Goal: Information Seeking & Learning: Learn about a topic

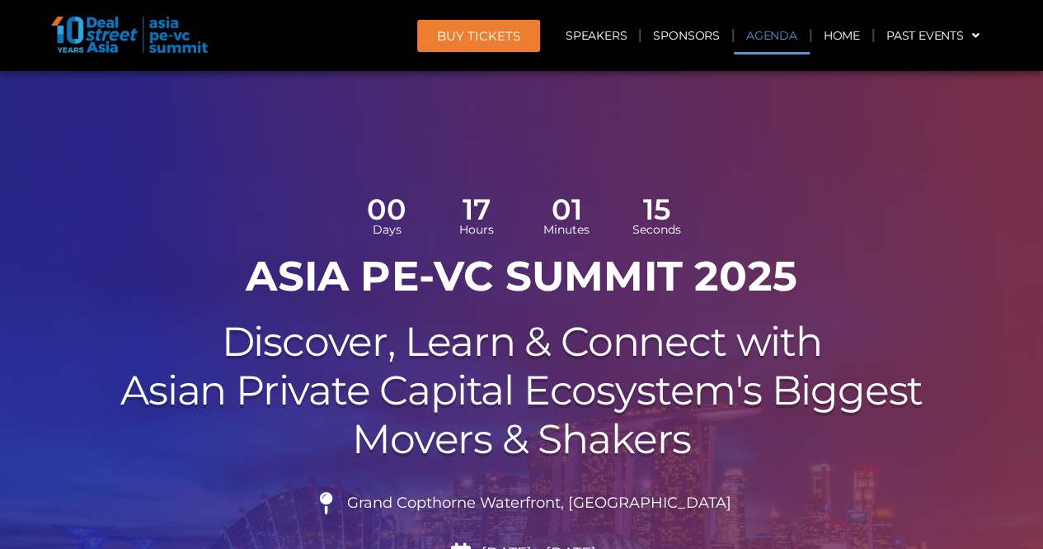
click at [757, 31] on link "Agenda" at bounding box center [772, 35] width 76 height 38
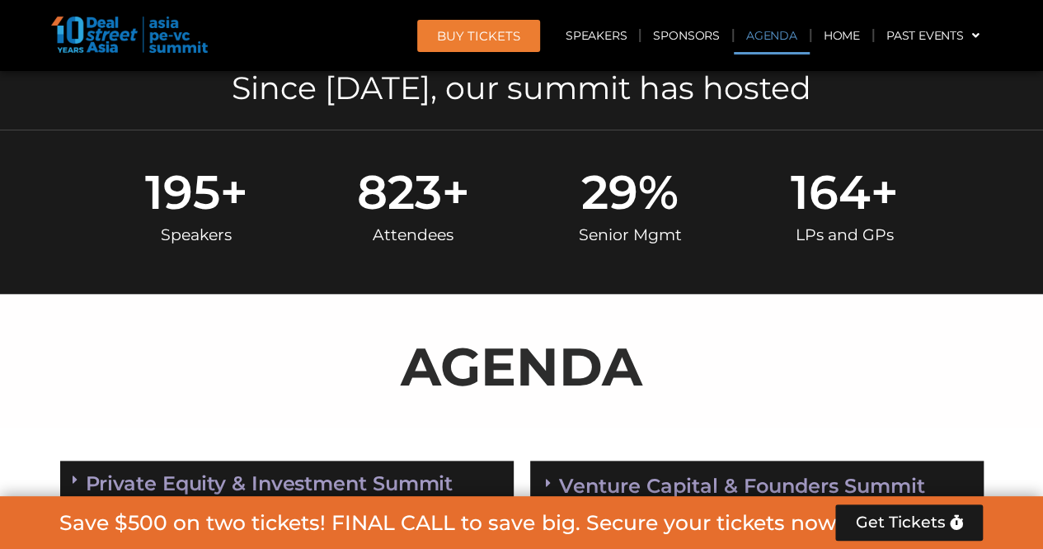
scroll to position [951, 0]
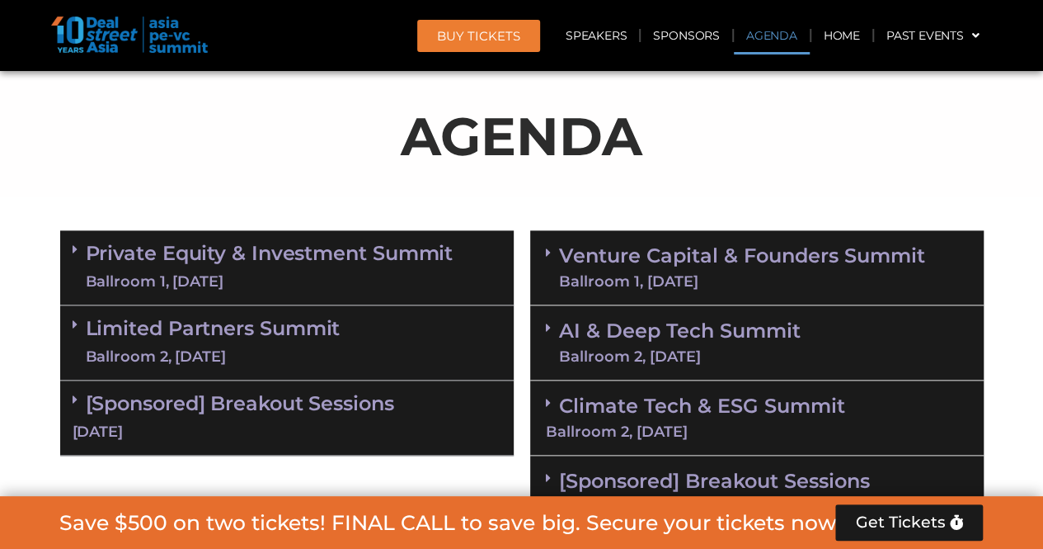
click at [162, 262] on link "Private Equity & Investment Summit Ballroom 1, [DATE]" at bounding box center [270, 267] width 368 height 49
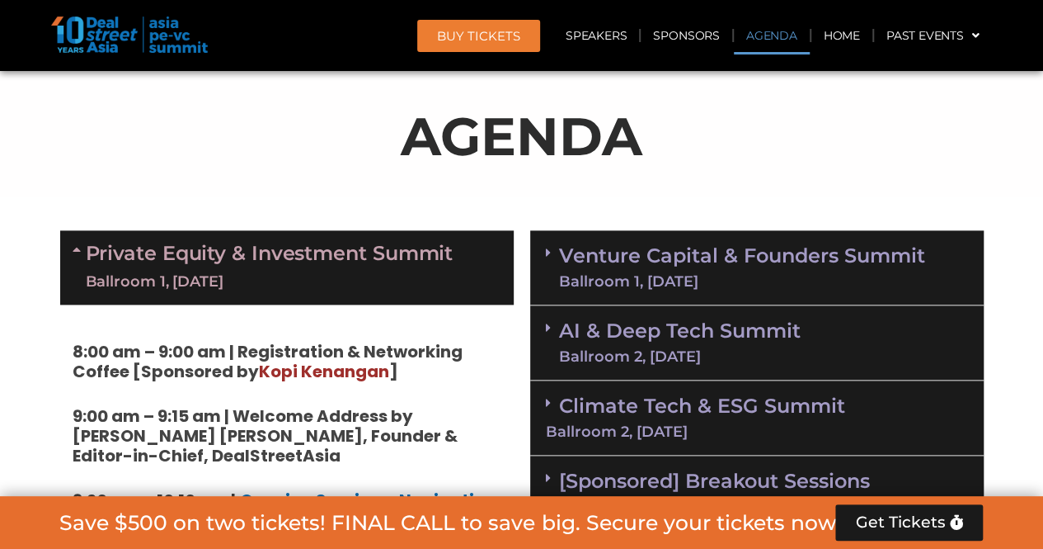
scroll to position [1116, 0]
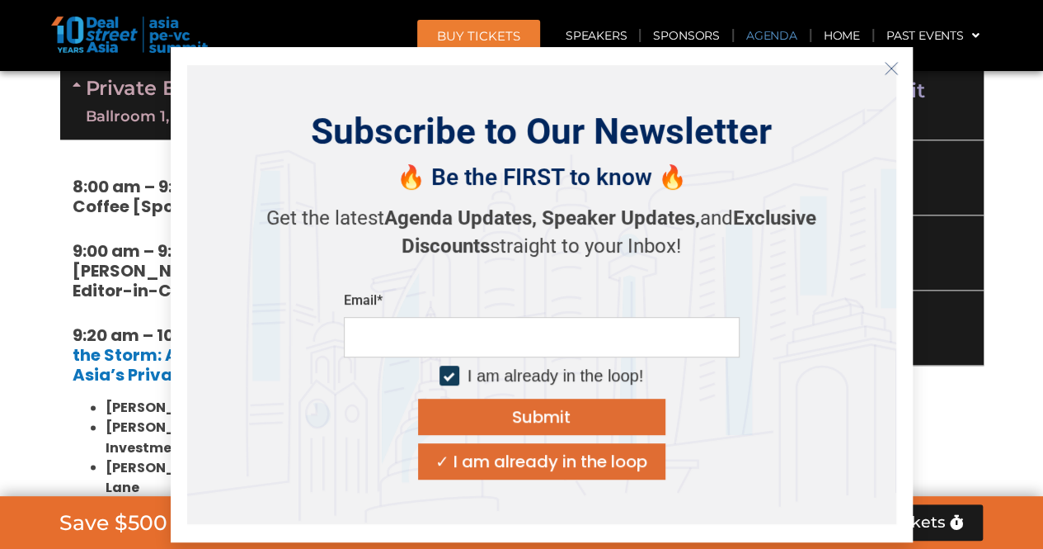
click at [892, 62] on icon "Close" at bounding box center [891, 68] width 15 height 15
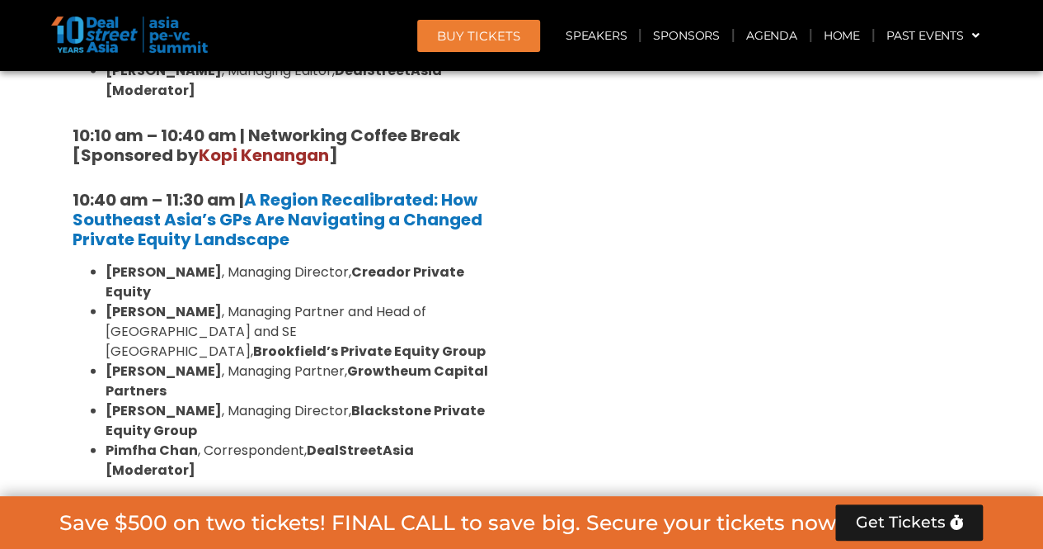
scroll to position [1776, 0]
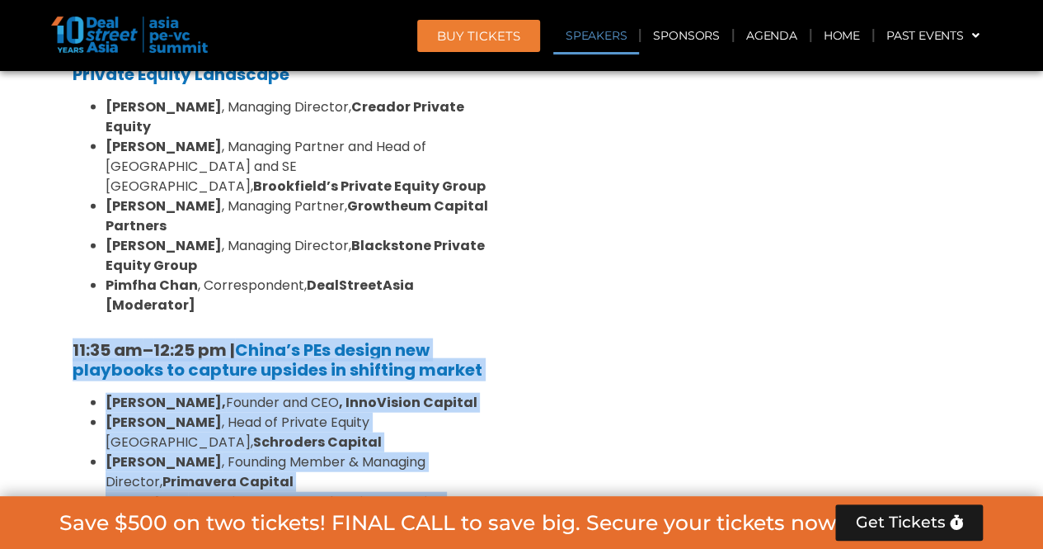
drag, startPoint x: 38, startPoint y: 255, endPoint x: 563, endPoint y: 441, distance: 556.7
drag, startPoint x: 497, startPoint y: 435, endPoint x: 23, endPoint y: 259, distance: 505.0
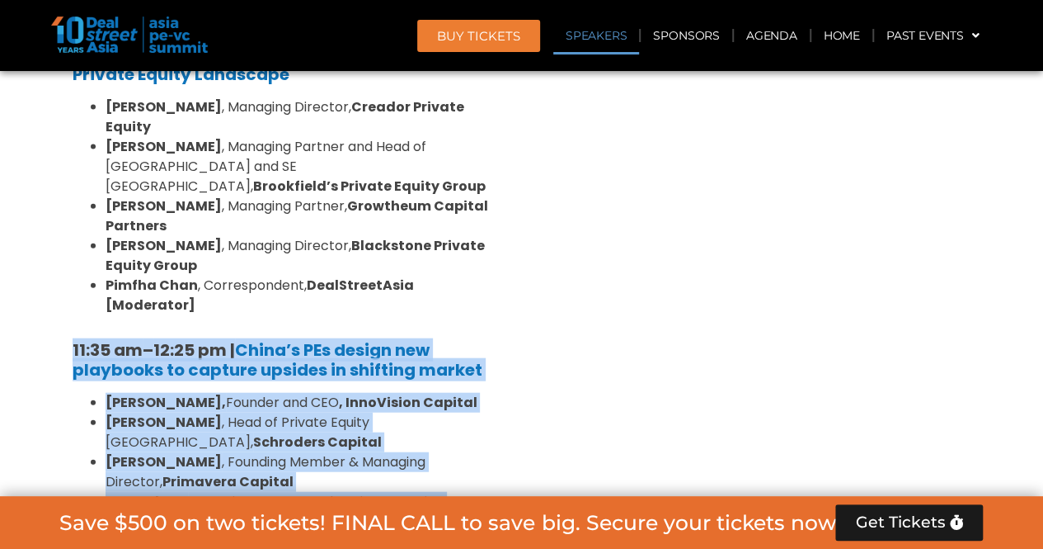
drag, startPoint x: 44, startPoint y: 260, endPoint x: 526, endPoint y: 442, distance: 515.8
drag, startPoint x: 525, startPoint y: 443, endPoint x: 126, endPoint y: 261, distance: 437.8
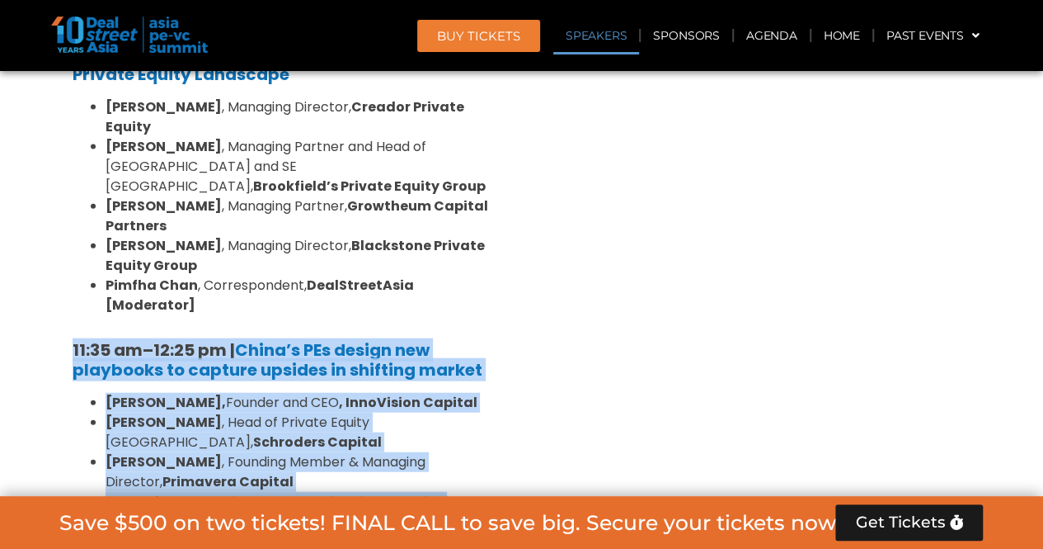
drag, startPoint x: 98, startPoint y: 270, endPoint x: 511, endPoint y: 438, distance: 445.4
drag, startPoint x: 506, startPoint y: 436, endPoint x: 34, endPoint y: 244, distance: 510.2
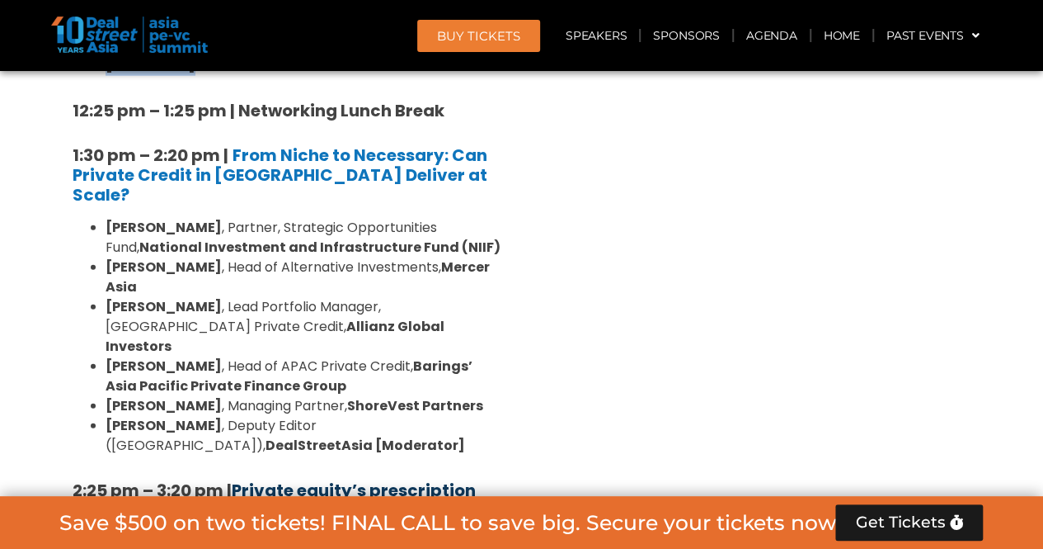
scroll to position [2436, 0]
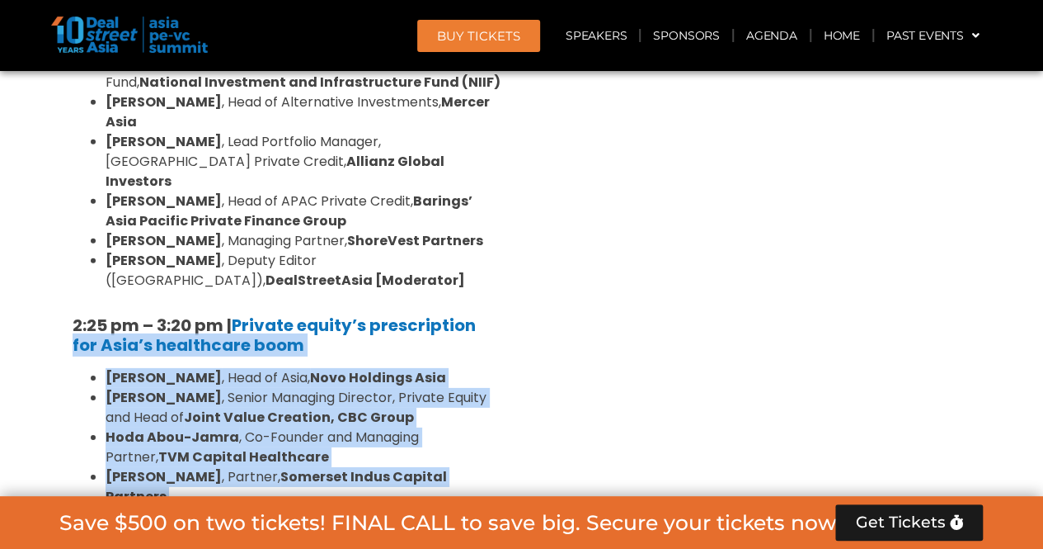
drag, startPoint x: 43, startPoint y: 156, endPoint x: 512, endPoint y: 337, distance: 503.2
click at [512, 337] on section "Private Equity & Investment Summit Ballroom 1, [DATE] 8:00 am – 9:00 am | Regis…" at bounding box center [521, 179] width 1043 height 2884
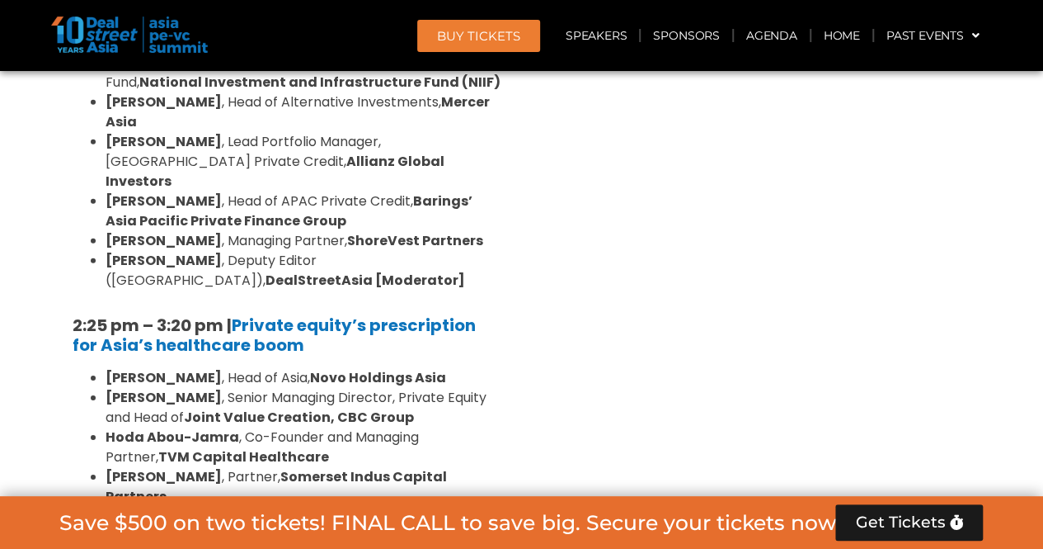
click at [529, 350] on div "Venture Capital & Founders​ Summit Ballroom 1, [DATE] 8:00 am – 9:00 am | Regis…" at bounding box center [757, 179] width 470 height 2884
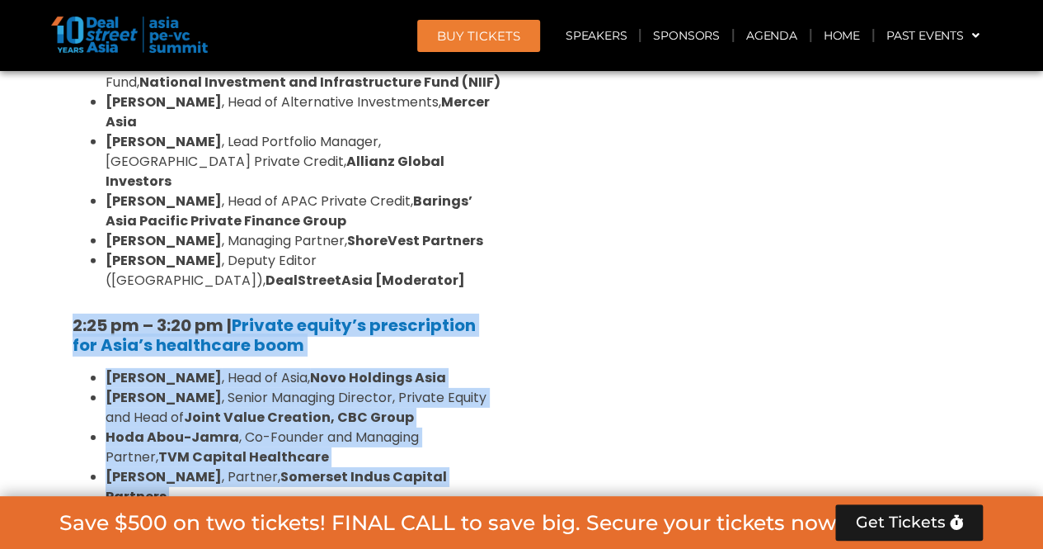
drag, startPoint x: 513, startPoint y: 356, endPoint x: 31, endPoint y: 121, distance: 535.7
click at [31, 121] on section "Private Equity & Investment Summit Ballroom 1, [DATE] 8:00 am – 9:00 am | Regis…" at bounding box center [521, 179] width 1043 height 2884
drag, startPoint x: 45, startPoint y: 135, endPoint x: 505, endPoint y: 348, distance: 507.1
click at [505, 348] on section "Private Equity & Investment Summit Ballroom 1, [DATE] 8:00 am – 9:00 am | Regis…" at bounding box center [521, 179] width 1043 height 2884
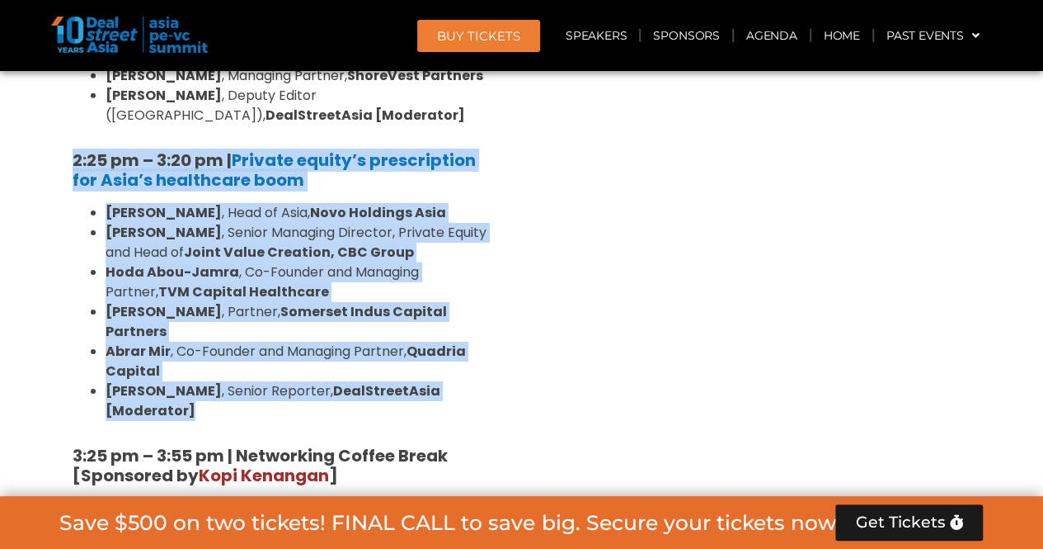
scroll to position [2766, 0]
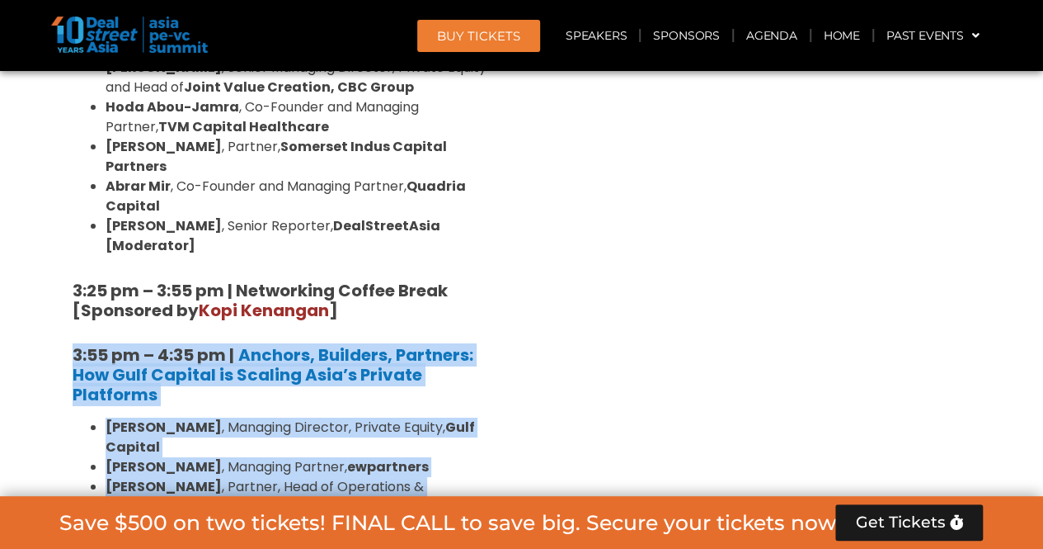
drag, startPoint x: 50, startPoint y: 133, endPoint x: 516, endPoint y: 326, distance: 504.4
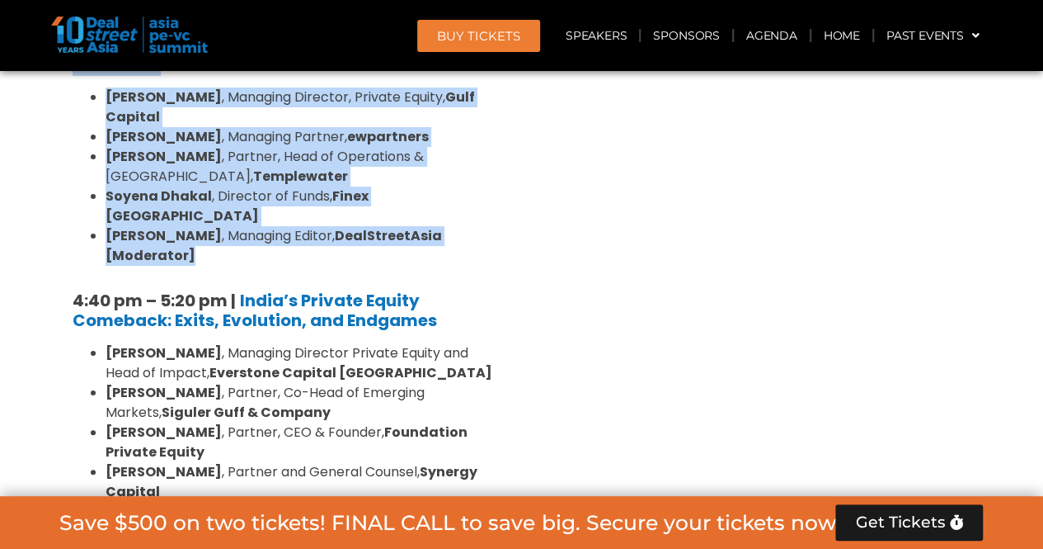
scroll to position [2931, 0]
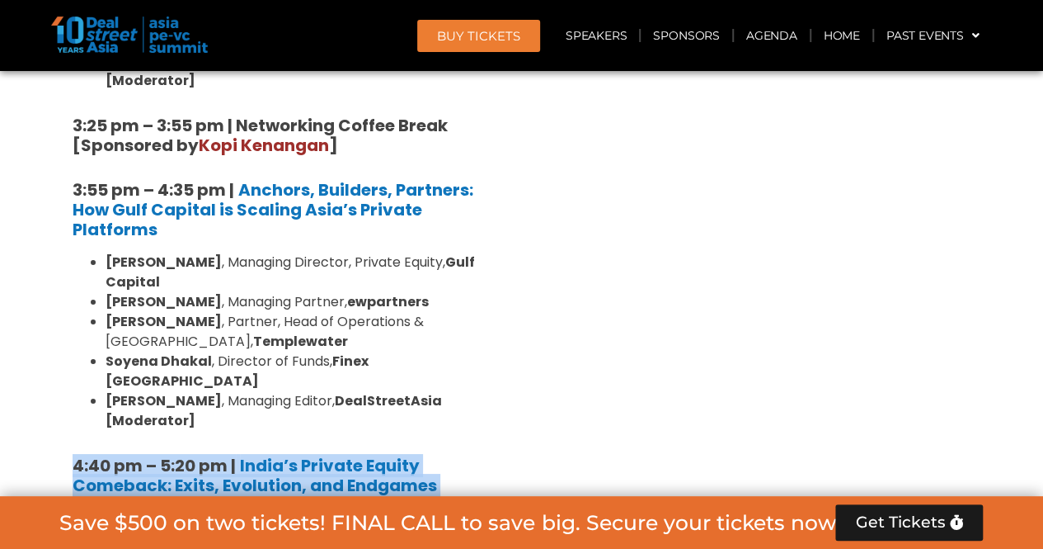
drag, startPoint x: 47, startPoint y: 174, endPoint x: 506, endPoint y: 424, distance: 523.0
drag, startPoint x: 471, startPoint y: 432, endPoint x: 54, endPoint y: 200, distance: 476.7
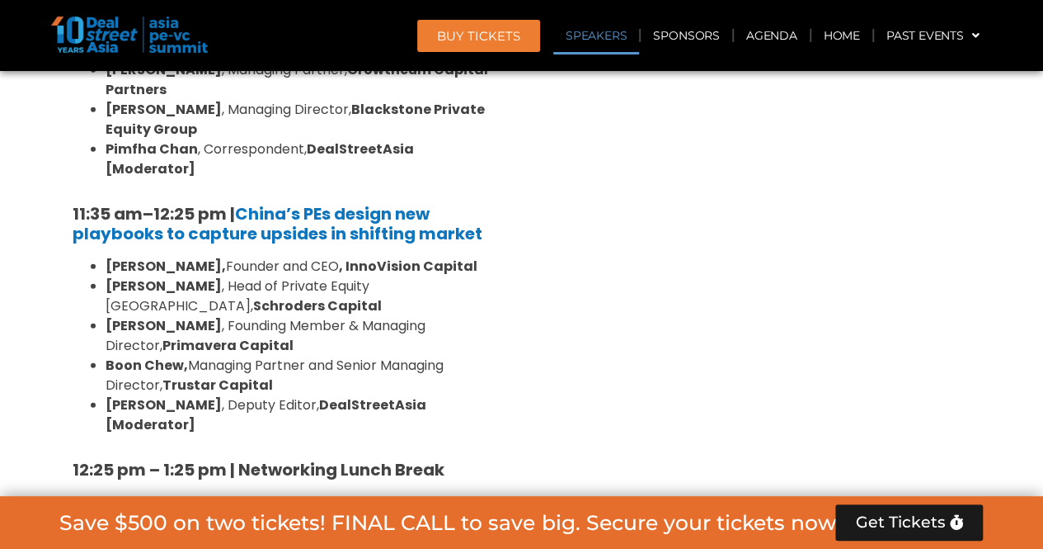
scroll to position [1914, 0]
